Goal: Task Accomplishment & Management: Use online tool/utility

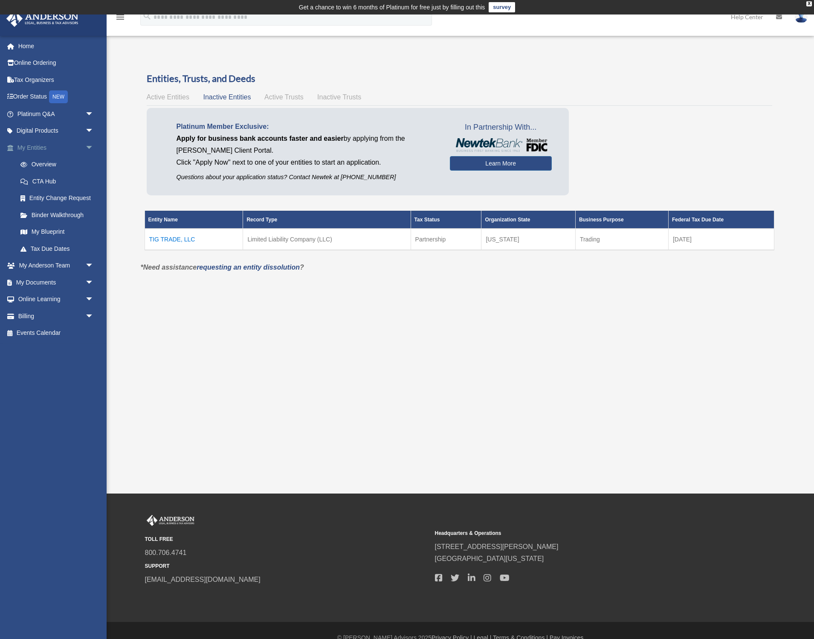
click at [38, 145] on link "My Entities arrow_drop_down" at bounding box center [56, 147] width 101 height 17
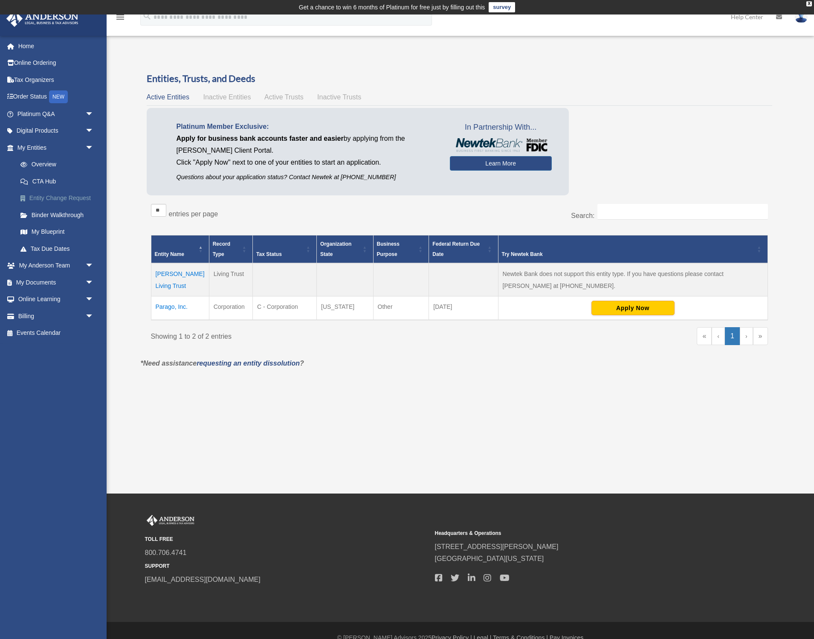
click at [46, 197] on link "Entity Change Request" at bounding box center [59, 198] width 95 height 17
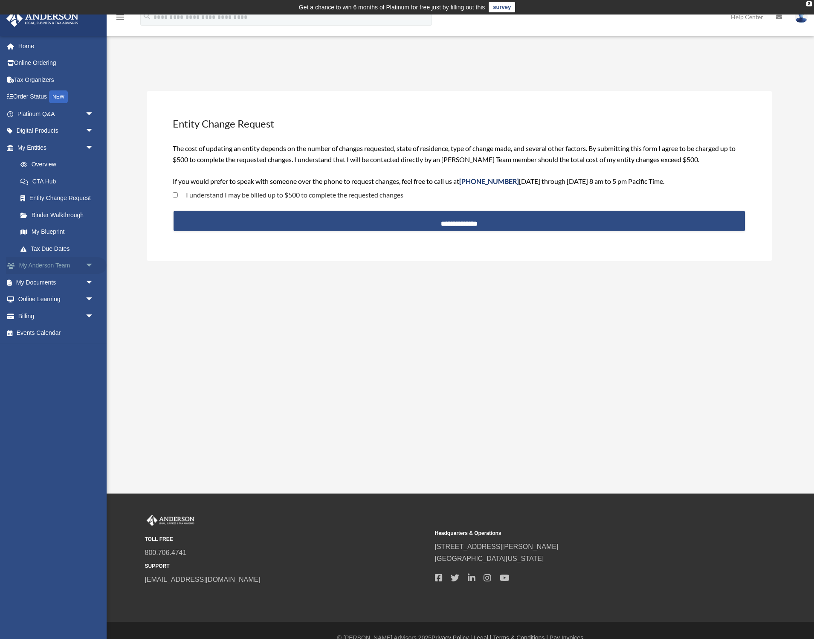
click at [89, 261] on span "arrow_drop_down" at bounding box center [93, 265] width 17 height 17
click at [56, 279] on link "My Anderson Team" at bounding box center [59, 282] width 95 height 17
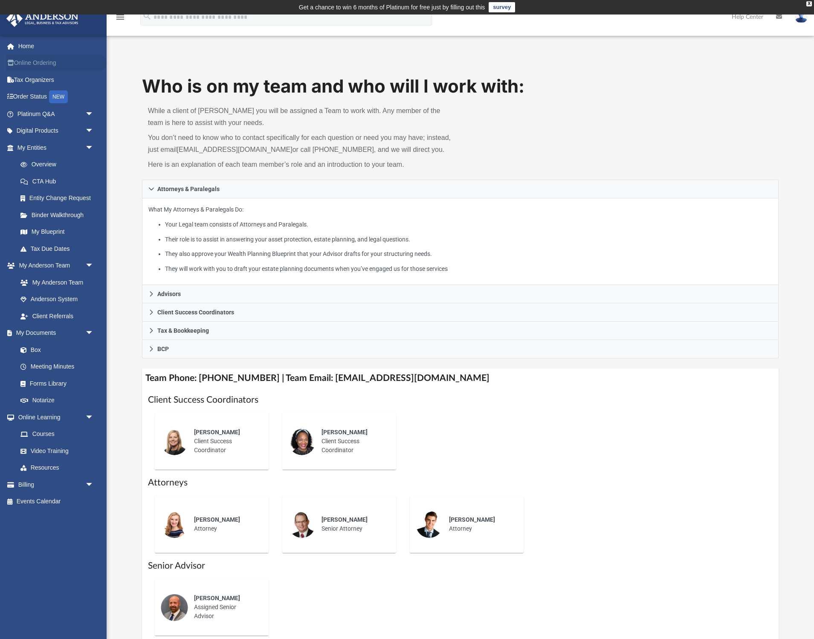
click at [29, 63] on link "Online Ordering" at bounding box center [56, 63] width 101 height 17
click at [41, 346] on link "Box" at bounding box center [59, 349] width 95 height 17
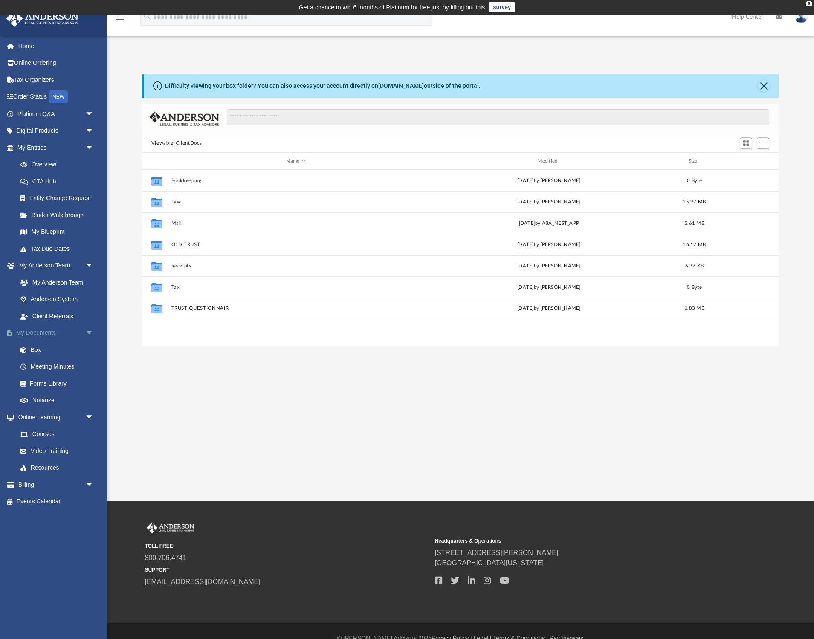
click at [88, 329] on span "arrow_drop_down" at bounding box center [93, 332] width 17 height 17
click at [88, 329] on span "arrow_drop_up" at bounding box center [93, 332] width 17 height 17
click at [38, 346] on link "Box" at bounding box center [59, 349] width 95 height 17
click at [765, 87] on button "Close" at bounding box center [764, 86] width 12 height 12
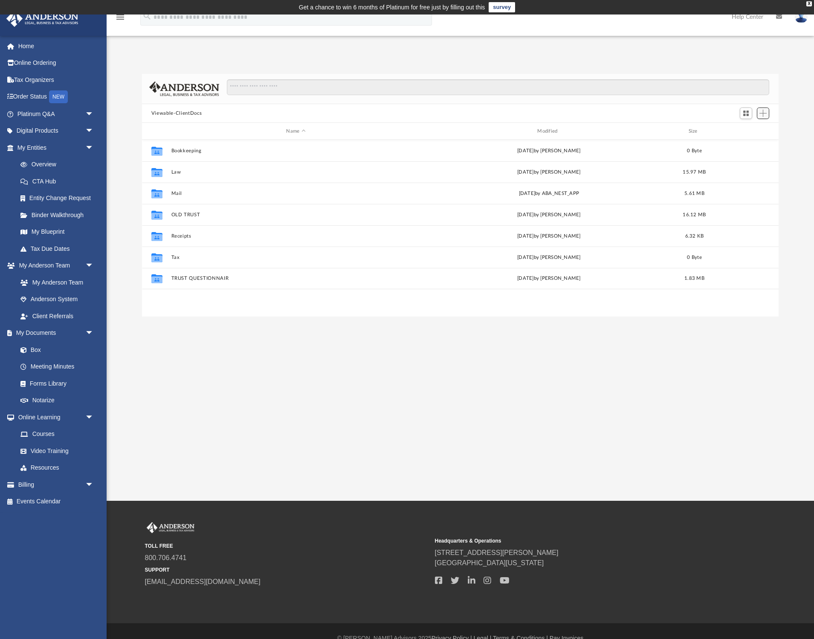
click at [762, 112] on span "Add" at bounding box center [762, 113] width 7 height 7
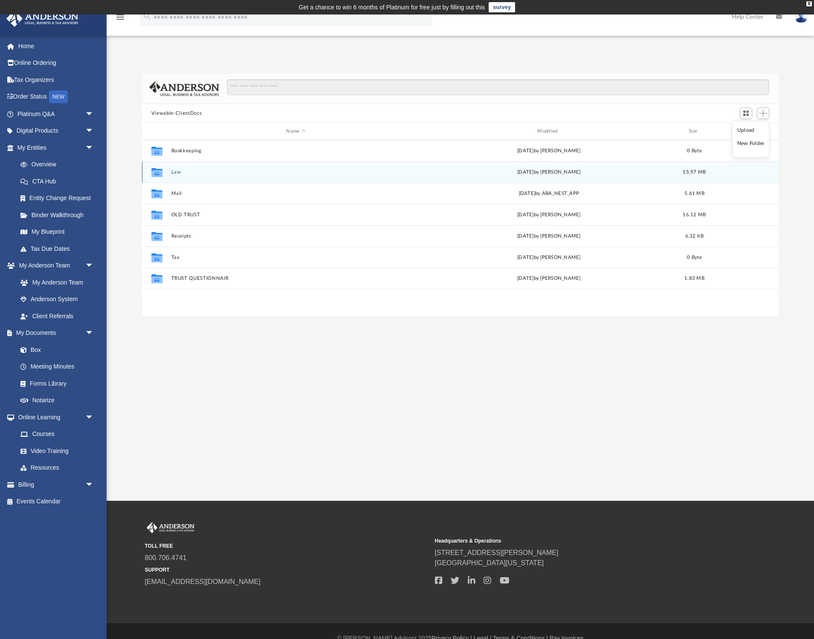
click at [180, 170] on button "Law" at bounding box center [295, 172] width 249 height 6
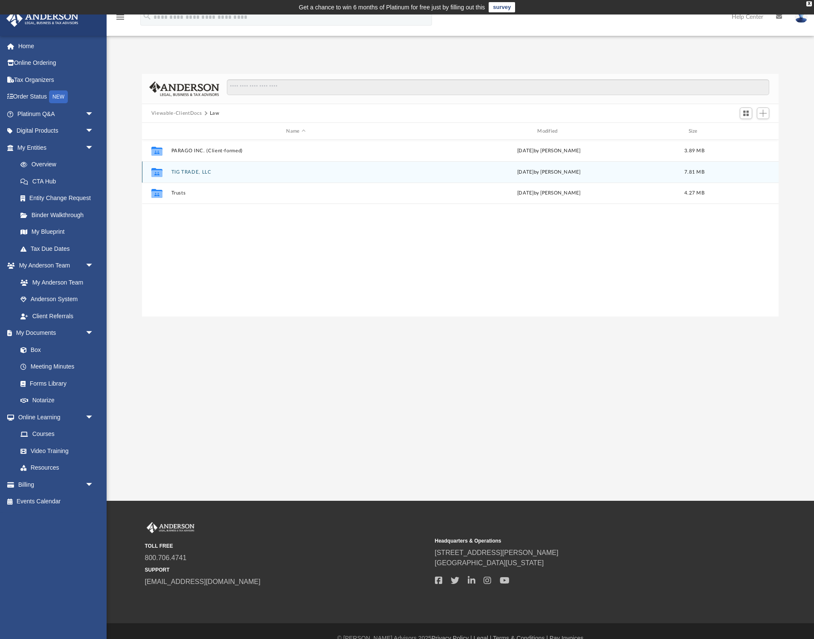
click at [192, 172] on button "TIG TRADE, LLC" at bounding box center [295, 172] width 249 height 6
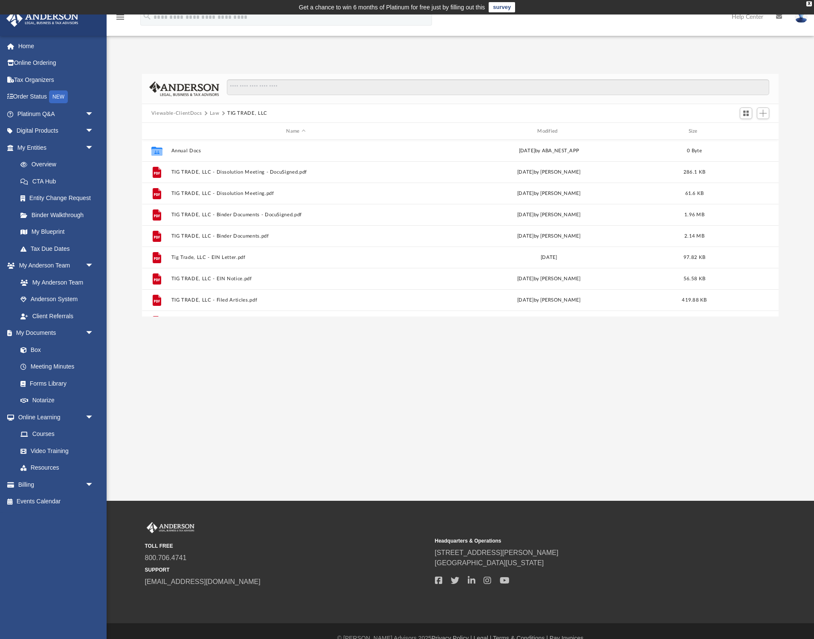
click at [217, 112] on button "Law" at bounding box center [215, 114] width 10 height 8
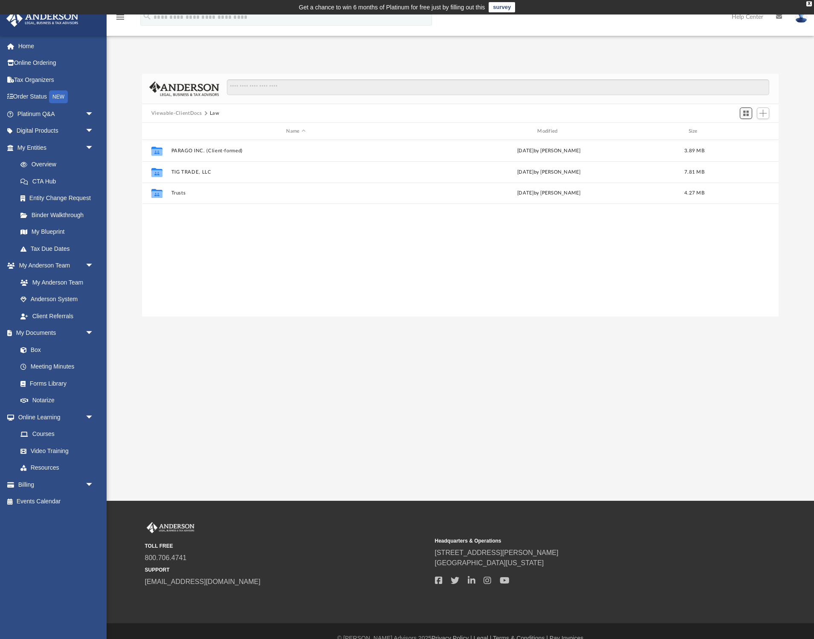
click at [745, 113] on span "Switch to Grid View" at bounding box center [745, 113] width 7 height 7
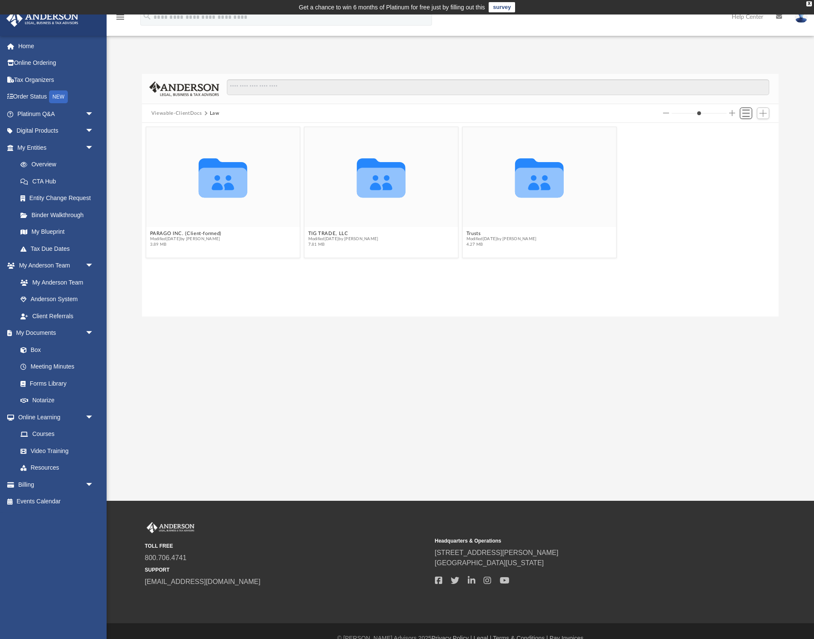
scroll to position [0, 0]
click at [269, 87] on input "Search files and folders" at bounding box center [498, 87] width 542 height 16
click at [211, 113] on button "Law" at bounding box center [215, 114] width 10 height 8
click at [239, 87] on input "Search files and folders" at bounding box center [498, 87] width 542 height 16
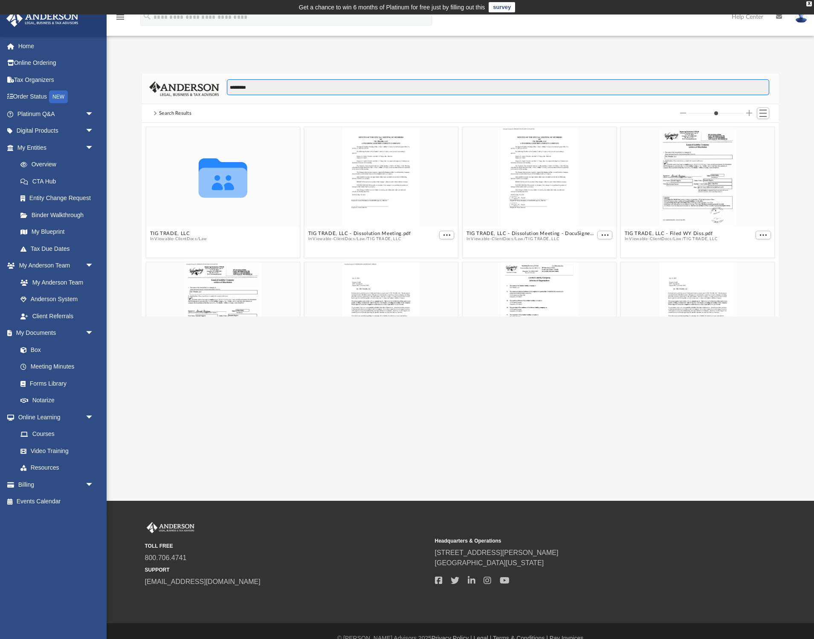
type input "*********"
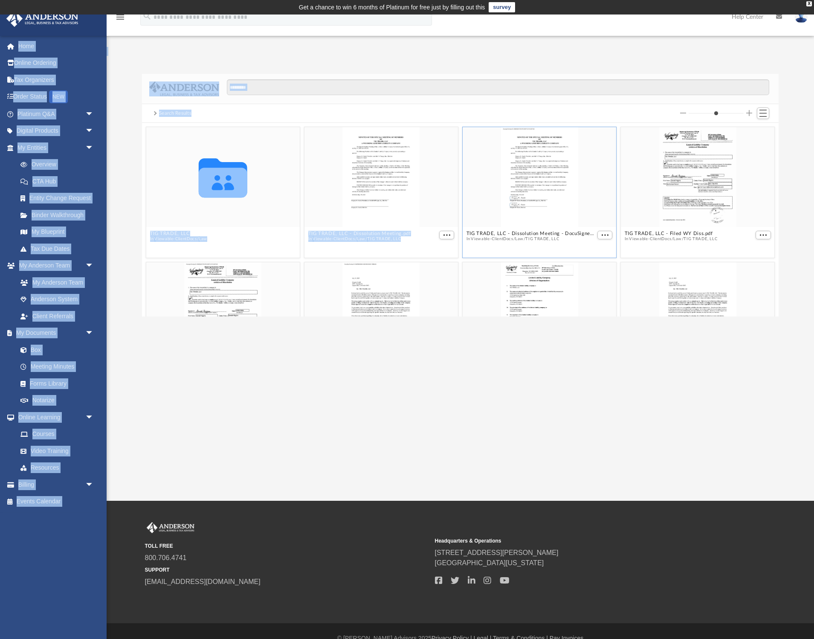
drag, startPoint x: 595, startPoint y: 22, endPoint x: 571, endPoint y: 128, distance: 109.3
click at [571, 128] on div "menu search Site Menu add greg@gouldcompany.com My Profile Reset Password Logou…" at bounding box center [407, 257] width 814 height 486
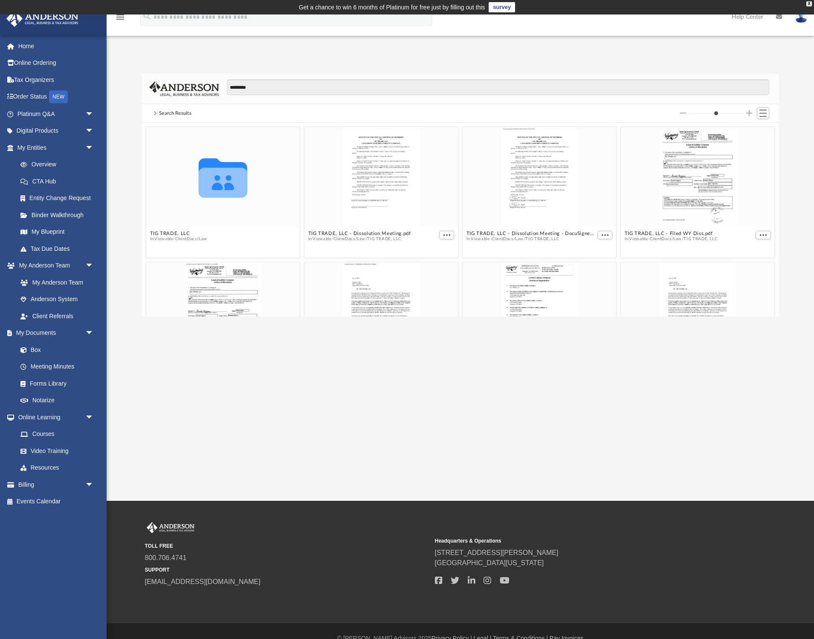
click at [481, 105] on div "Search Results" at bounding box center [460, 113] width 637 height 19
drag, startPoint x: 264, startPoint y: 77, endPoint x: 225, endPoint y: 83, distance: 39.7
click at [225, 83] on div "*********" at bounding box center [460, 89] width 637 height 30
drag, startPoint x: 265, startPoint y: 88, endPoint x: 213, endPoint y: 79, distance: 52.4
click at [213, 79] on div "*********" at bounding box center [460, 89] width 637 height 30
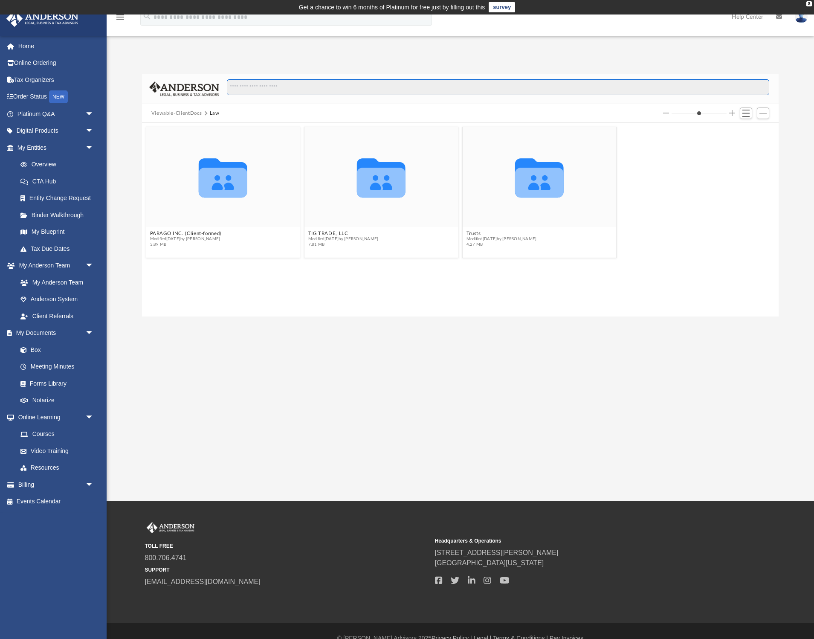
click at [265, 87] on input "Search files and folders" at bounding box center [498, 87] width 542 height 16
click at [212, 113] on button "Law" at bounding box center [215, 114] width 10 height 8
click at [761, 116] on span "Add" at bounding box center [762, 113] width 7 height 7
click at [746, 131] on li "Upload" at bounding box center [750, 130] width 27 height 9
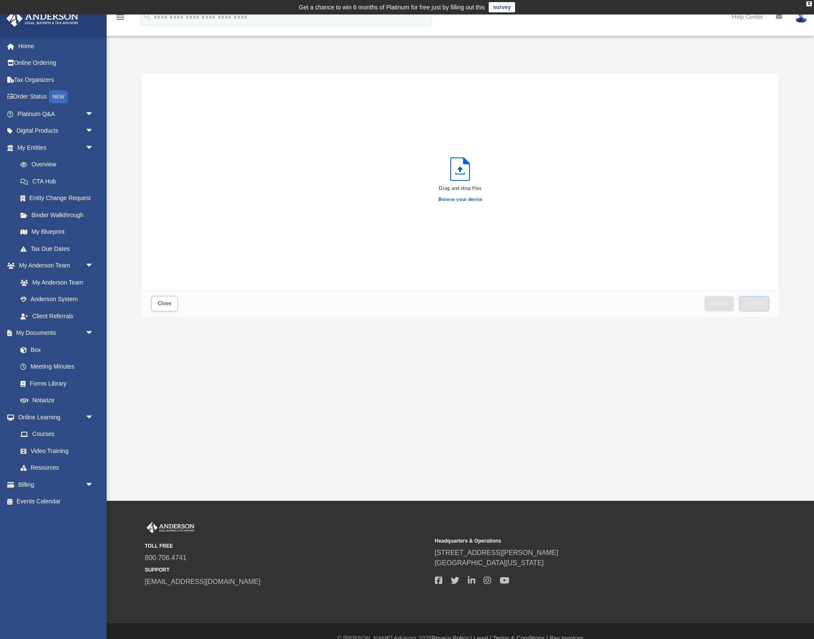
scroll to position [216, 637]
